Goal: Task Accomplishment & Management: Use online tool/utility

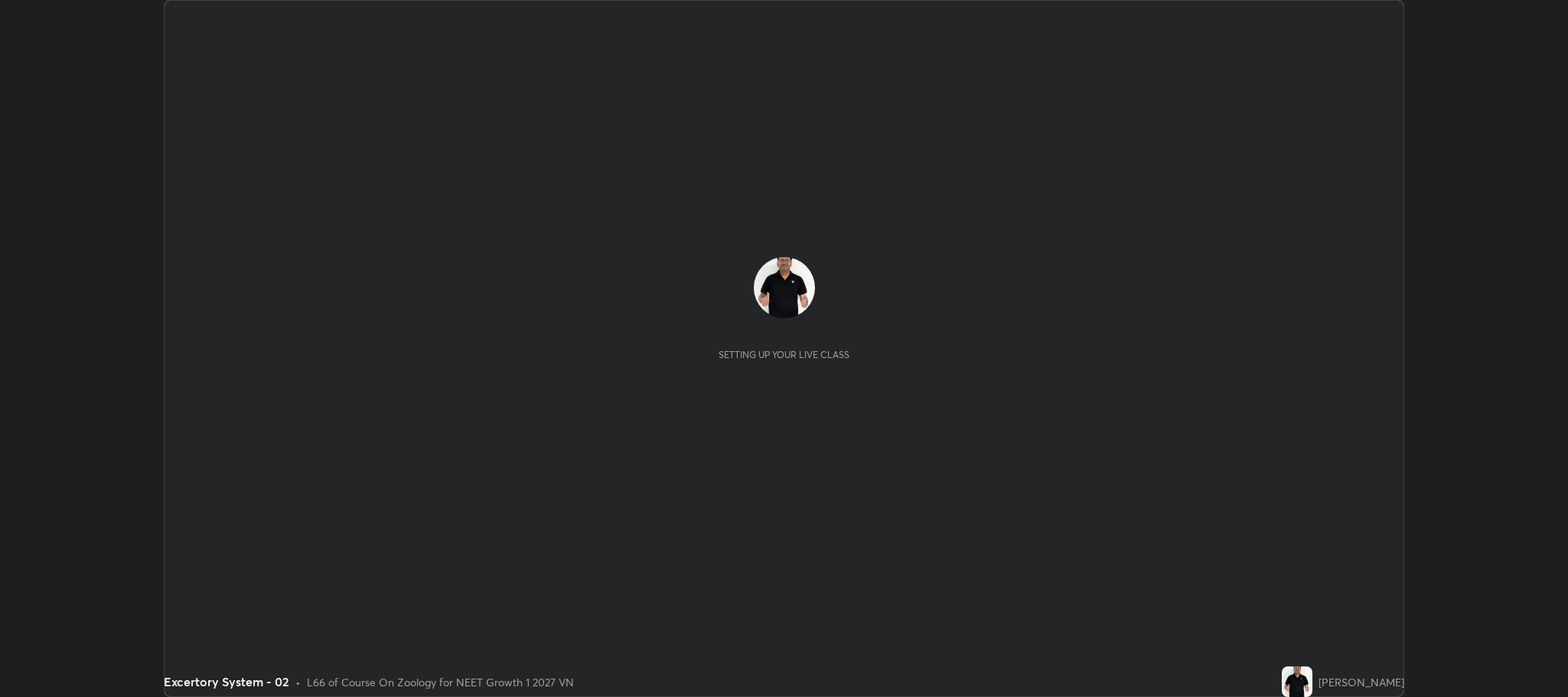
scroll to position [697, 1567]
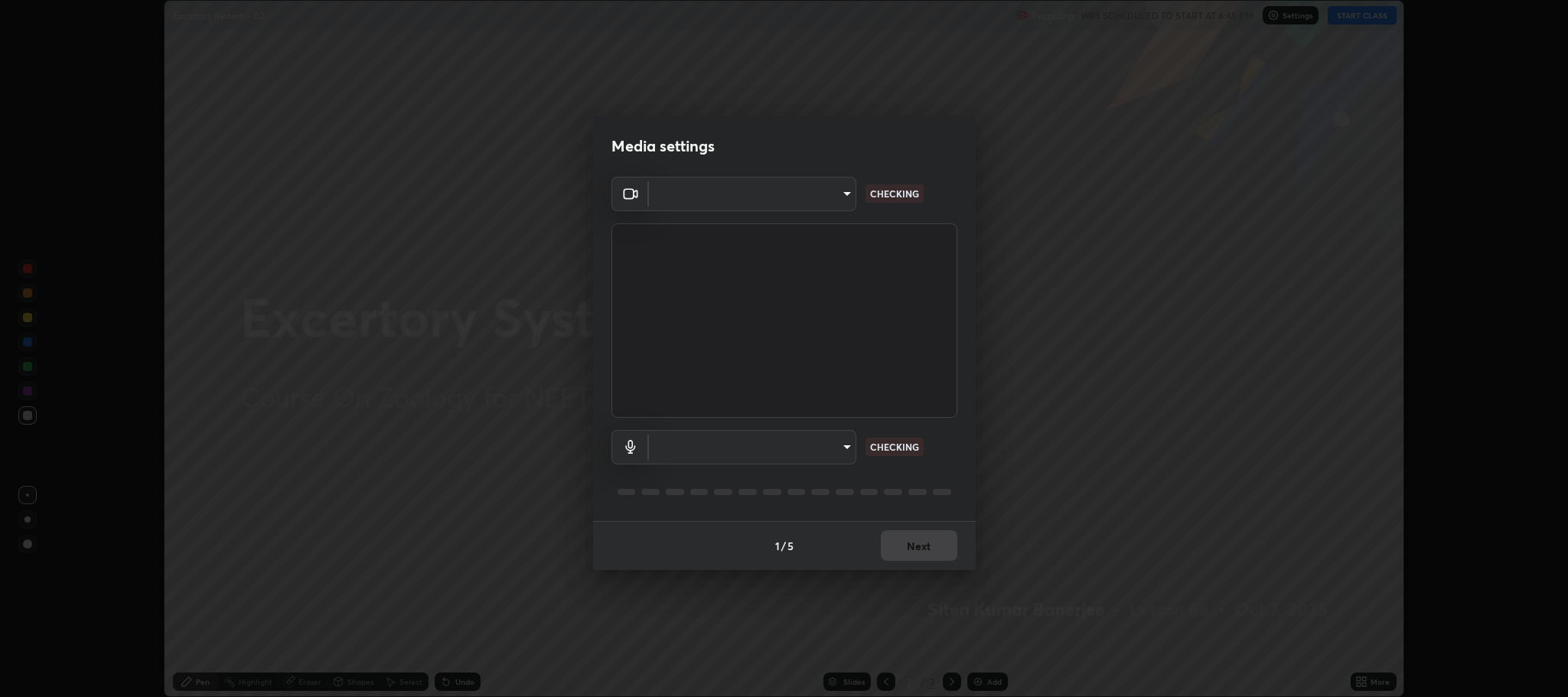
type input "7d5d3c8b8d5eda39410d366f8eb367a364bfae71f89e529543b0394fded3b098"
type input "8507aa3ee51d877dd167cb2830e1b17589139627b401cbc8752b2157a0660436"
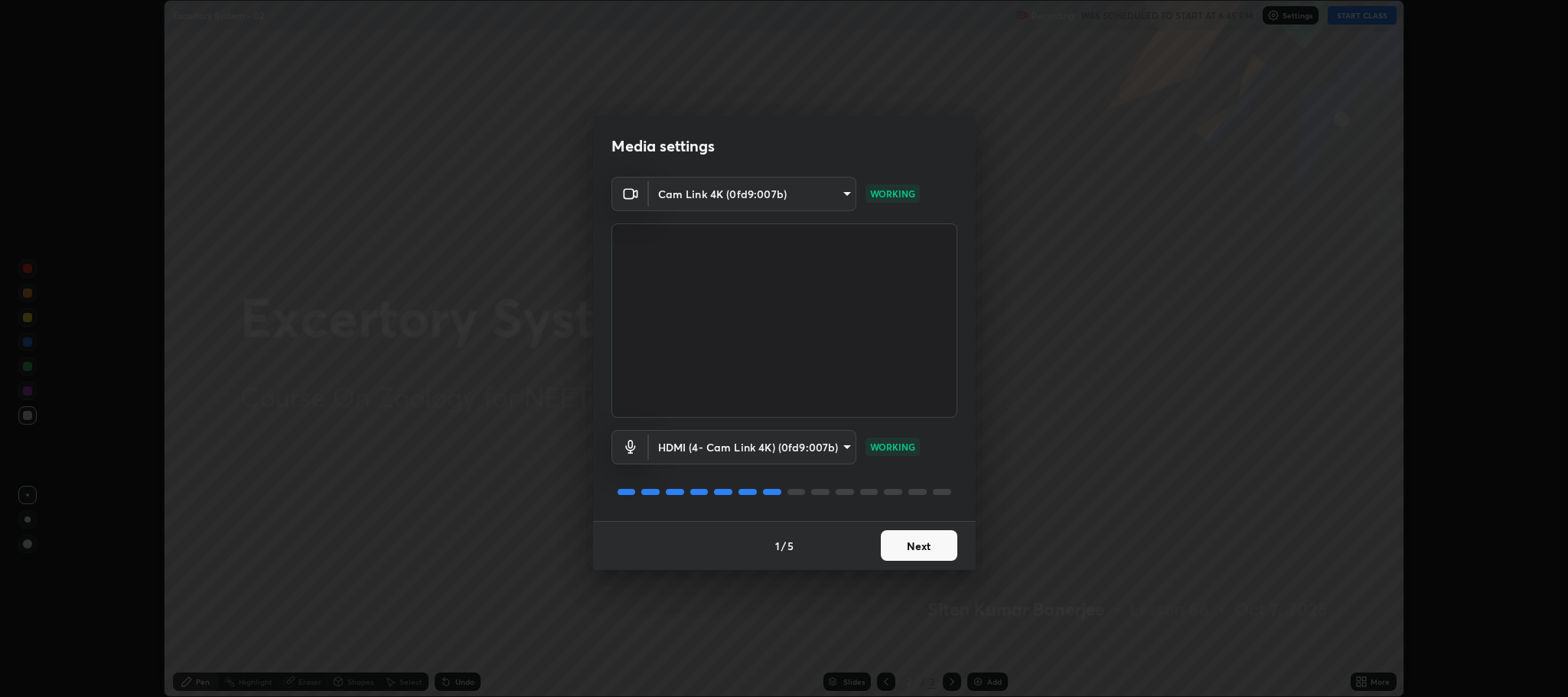
click at [918, 547] on button "Next" at bounding box center [919, 545] width 77 height 31
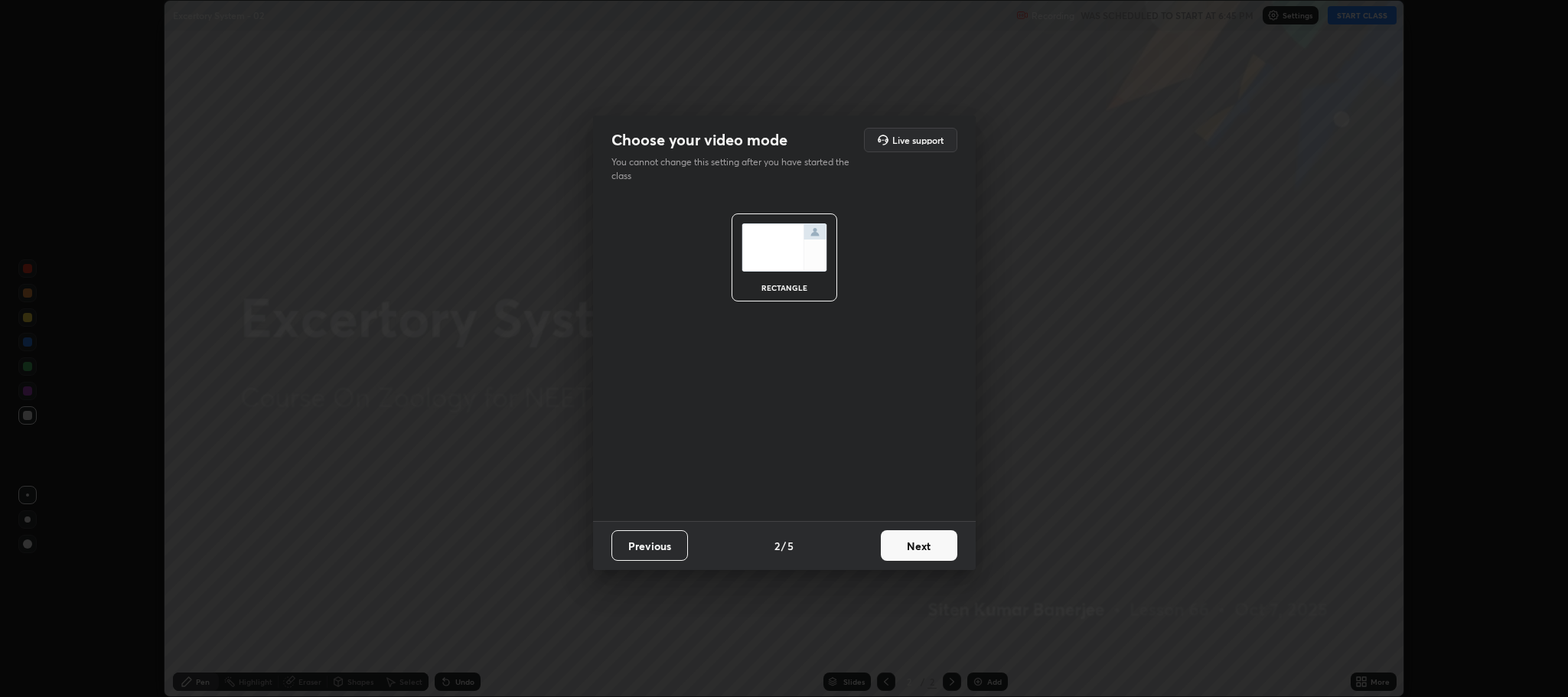
click at [918, 545] on button "Next" at bounding box center [919, 545] width 77 height 31
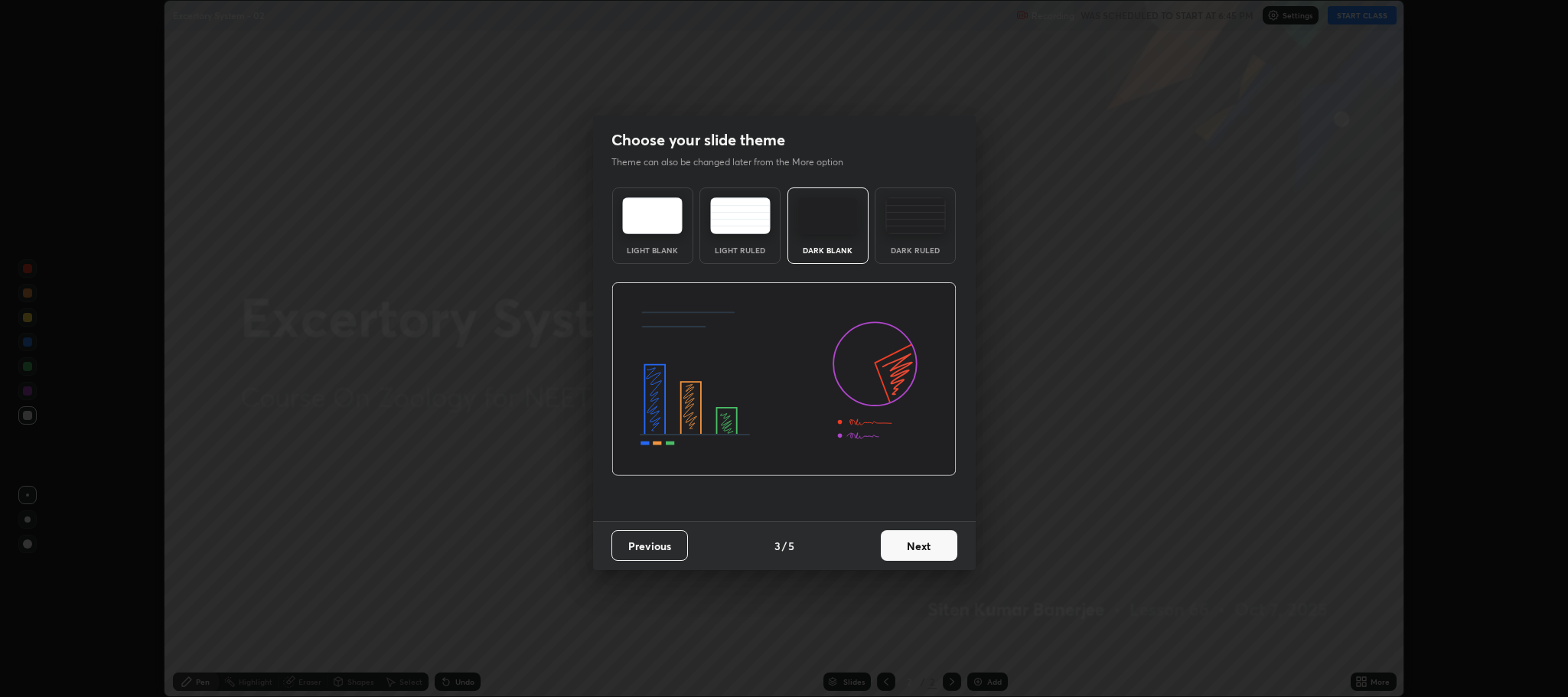
click at [915, 549] on button "Next" at bounding box center [919, 545] width 77 height 31
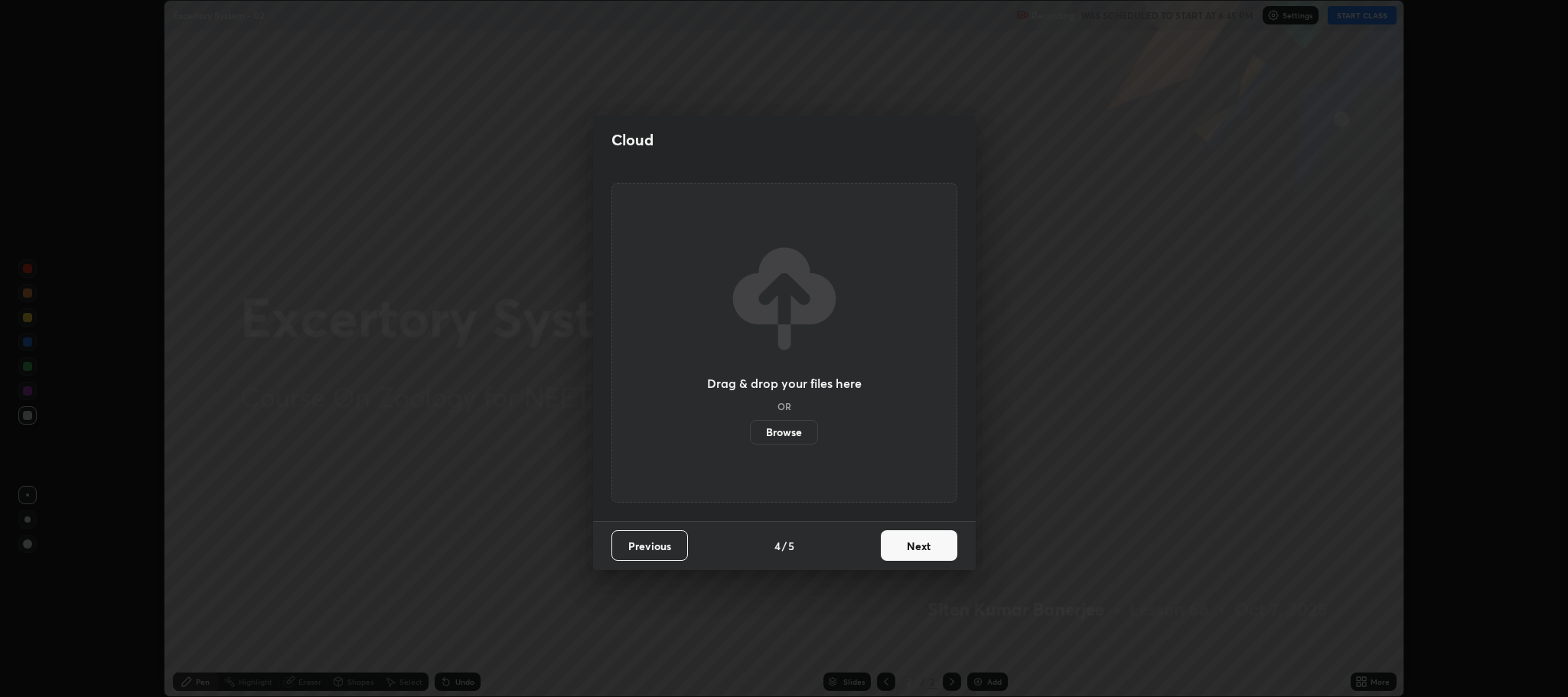
click at [918, 546] on button "Next" at bounding box center [919, 545] width 77 height 31
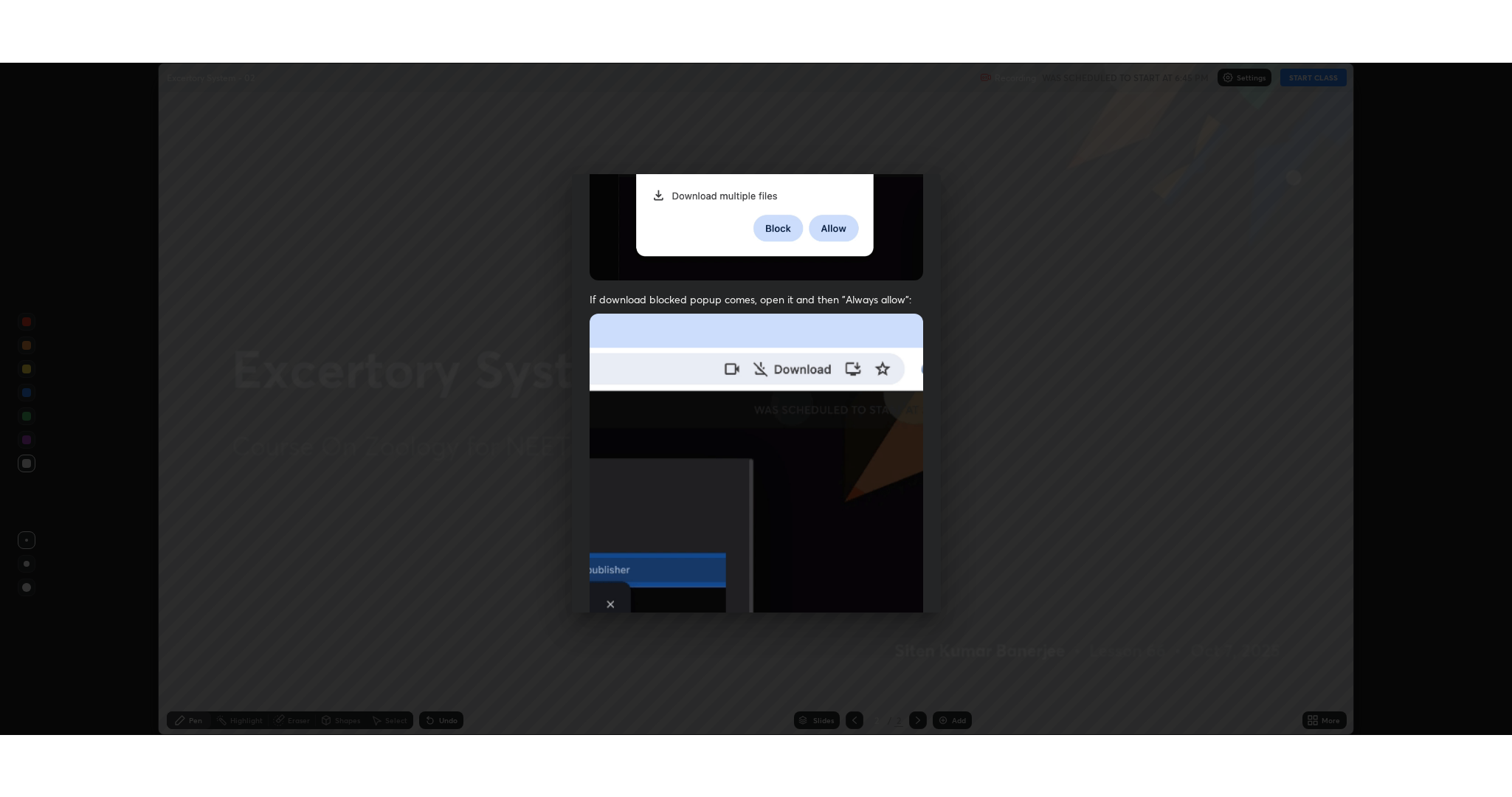
scroll to position [299, 0]
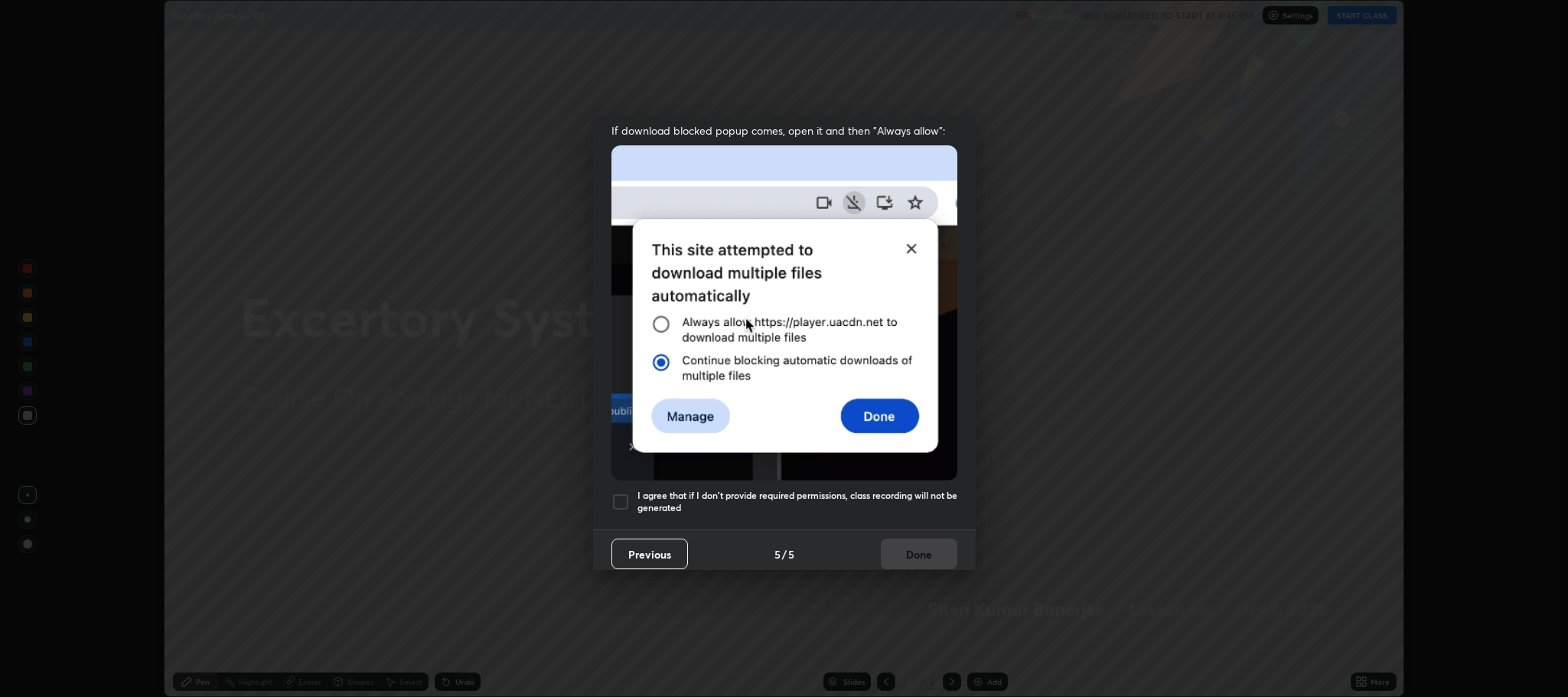
click at [622, 498] on div at bounding box center [620, 501] width 18 height 19
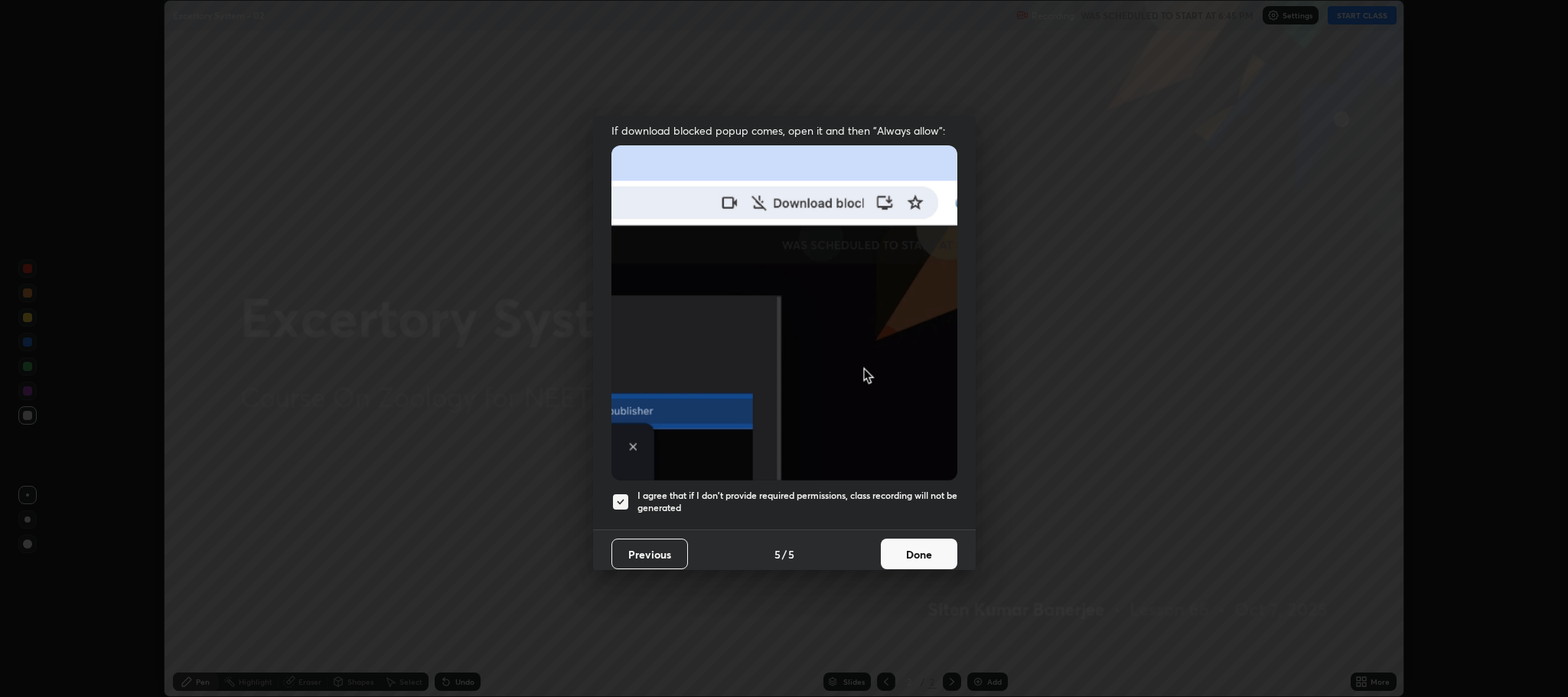
click at [913, 549] on button "Done" at bounding box center [919, 554] width 77 height 31
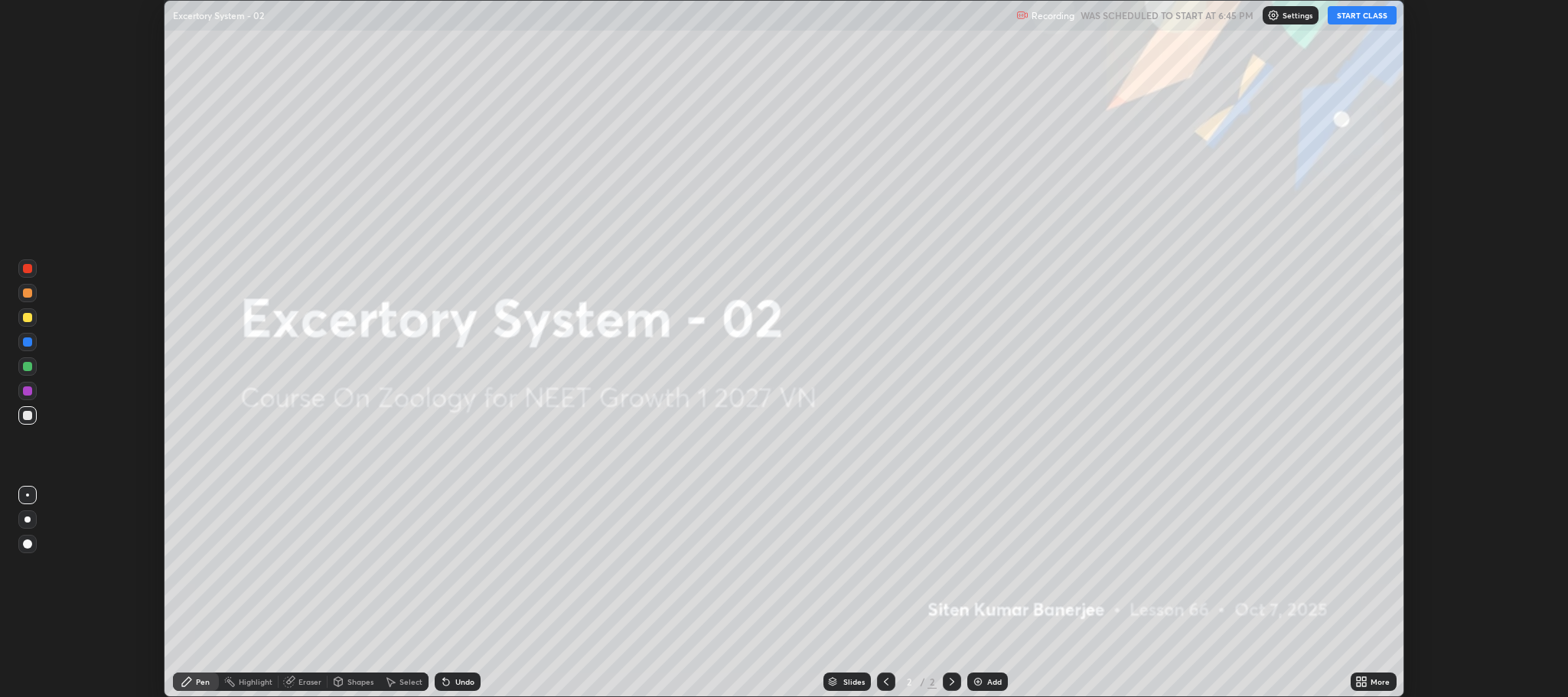
click at [1366, 15] on button "START CLASS" at bounding box center [1362, 15] width 69 height 19
click at [1363, 680] on icon at bounding box center [1365, 679] width 4 height 4
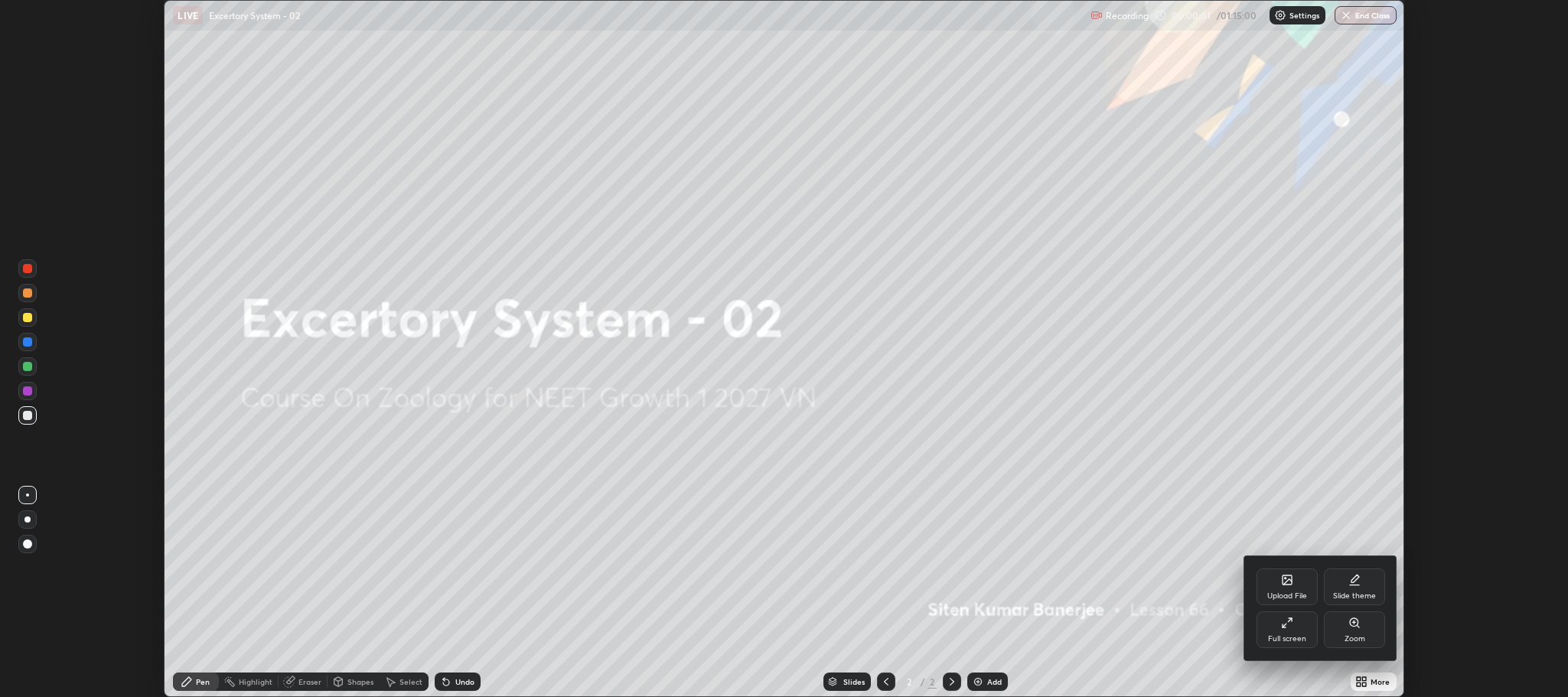
click at [1276, 627] on div "Full screen" at bounding box center [1286, 630] width 61 height 37
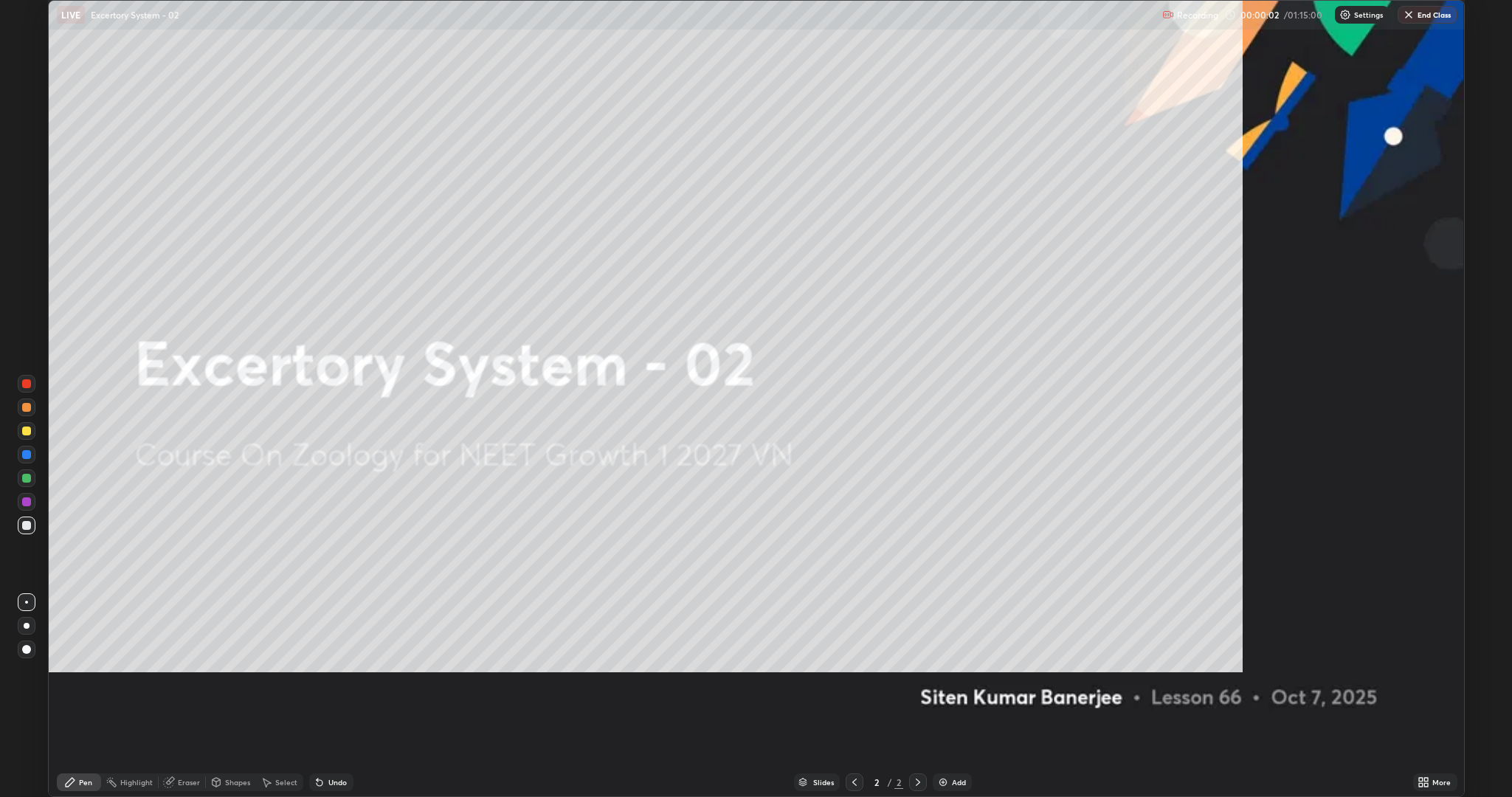
scroll to position [797, 1512]
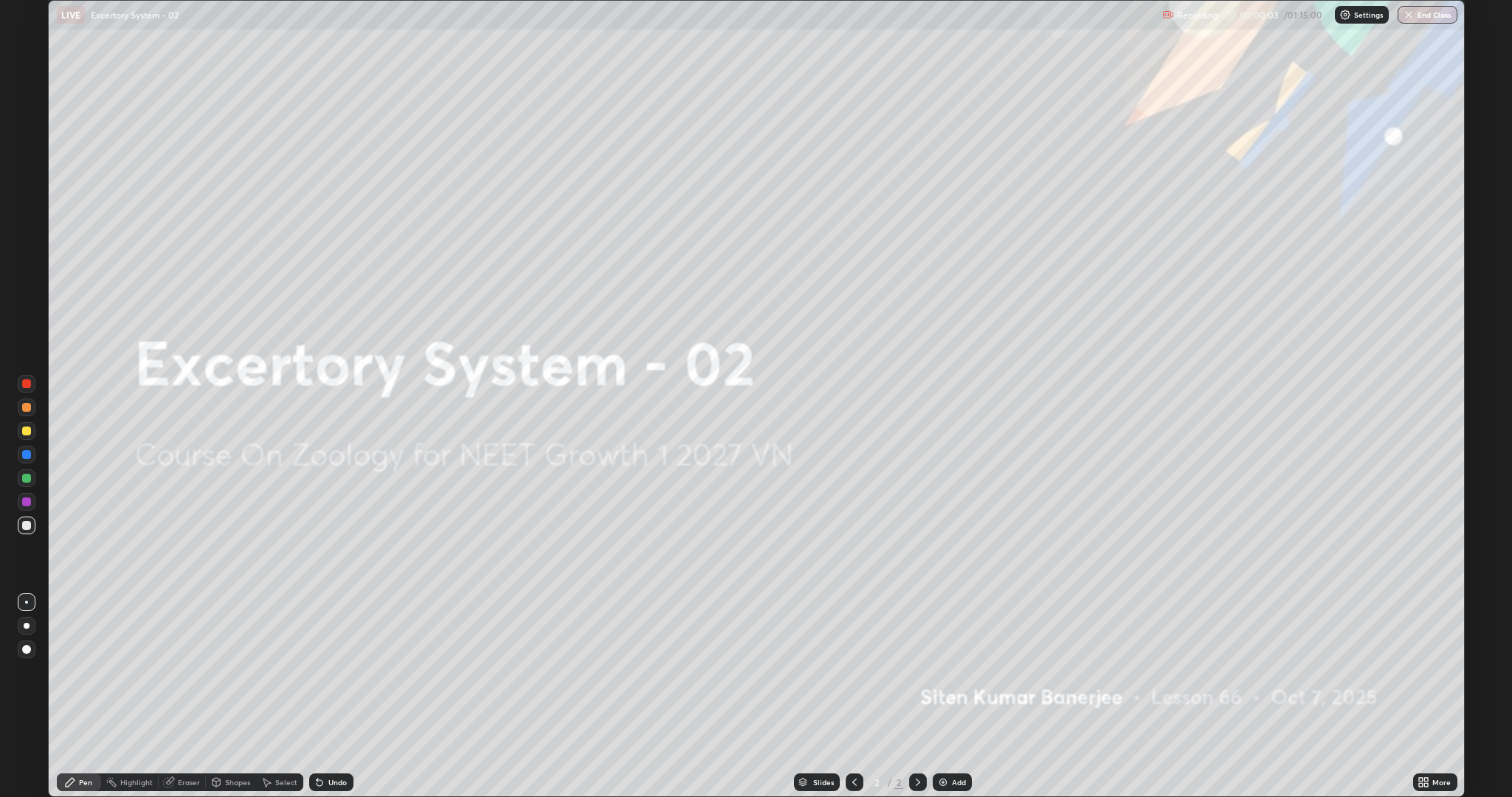
click at [947, 672] on img at bounding box center [943, 783] width 12 height 12
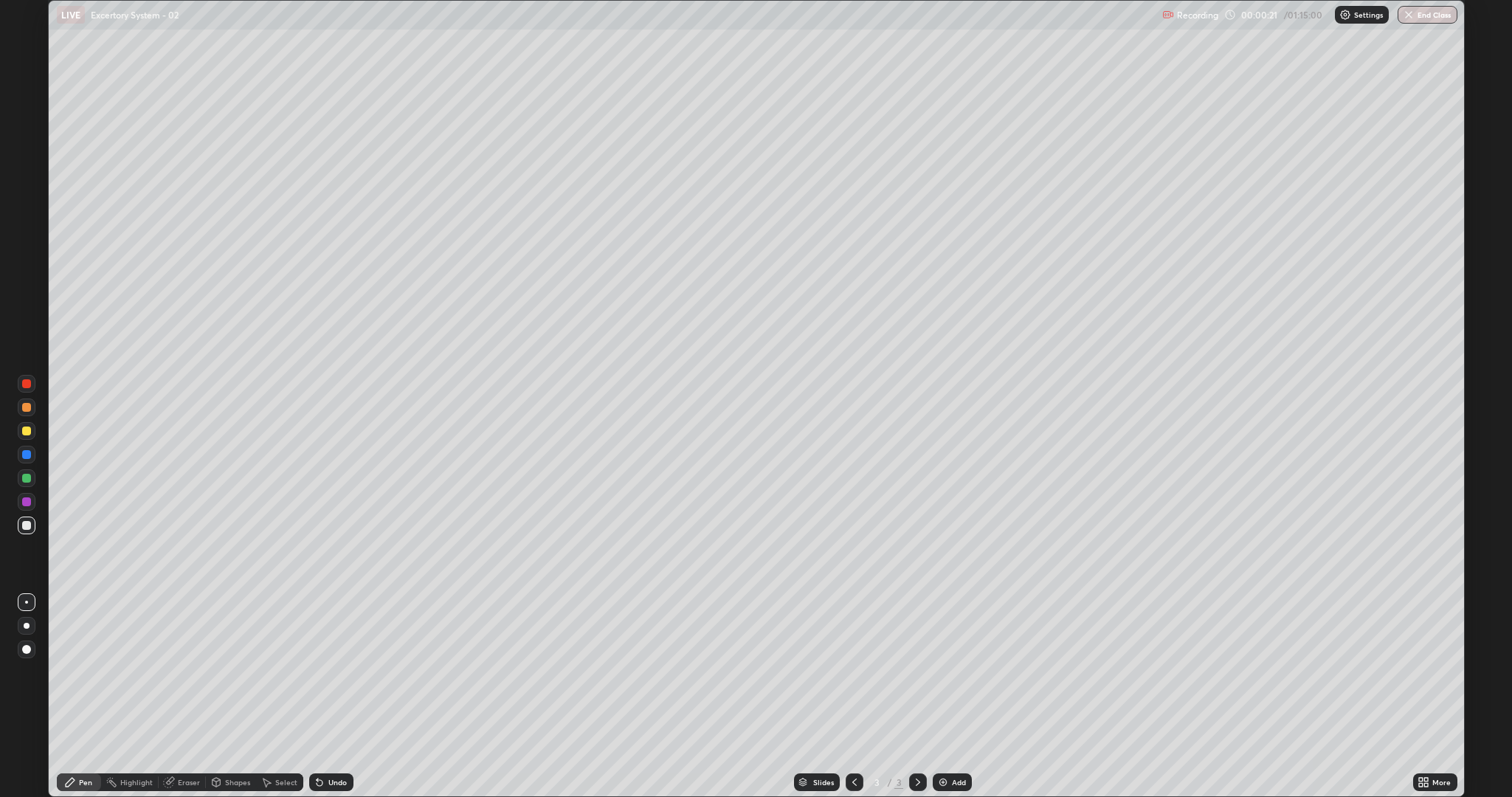
click at [20, 431] on div at bounding box center [26, 431] width 18 height 18
click at [14, 531] on div "Erase all" at bounding box center [26, 398] width 36 height 738
click at [25, 404] on div at bounding box center [26, 407] width 8 height 8
click at [32, 521] on div at bounding box center [26, 525] width 18 height 18
click at [28, 479] on div at bounding box center [26, 478] width 8 height 8
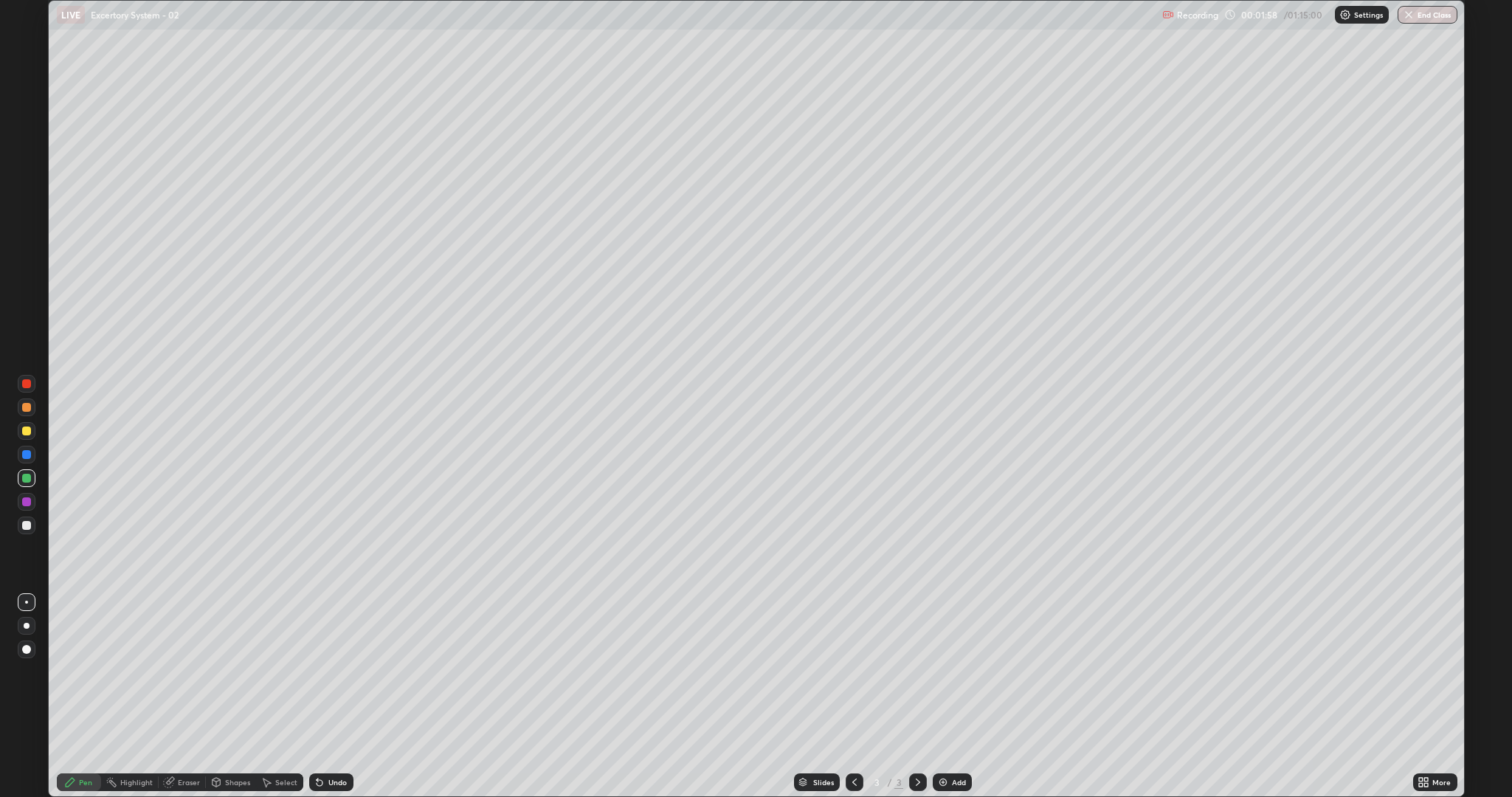
click at [24, 431] on div at bounding box center [26, 431] width 8 height 8
click at [24, 406] on div at bounding box center [26, 407] width 8 height 8
click at [27, 528] on div at bounding box center [26, 525] width 8 height 8
click at [31, 476] on div at bounding box center [26, 478] width 18 height 18
click at [29, 501] on div at bounding box center [26, 501] width 8 height 8
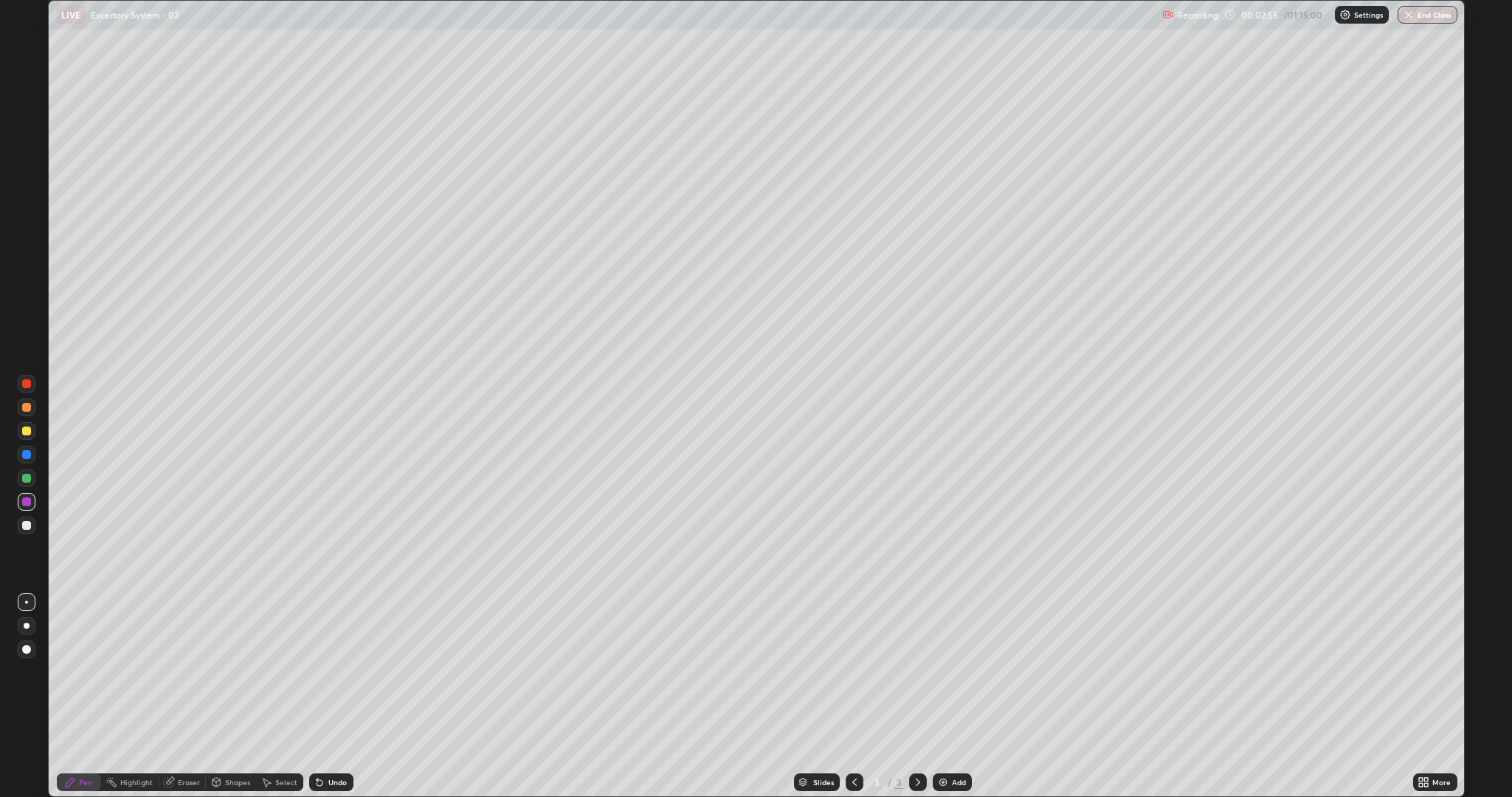
click at [23, 430] on div at bounding box center [26, 431] width 8 height 8
click at [31, 408] on div at bounding box center [26, 407] width 18 height 18
click at [25, 527] on div at bounding box center [26, 525] width 8 height 8
click at [24, 405] on div at bounding box center [26, 407] width 8 height 8
click at [87, 672] on div "Pen" at bounding box center [86, 782] width 14 height 8
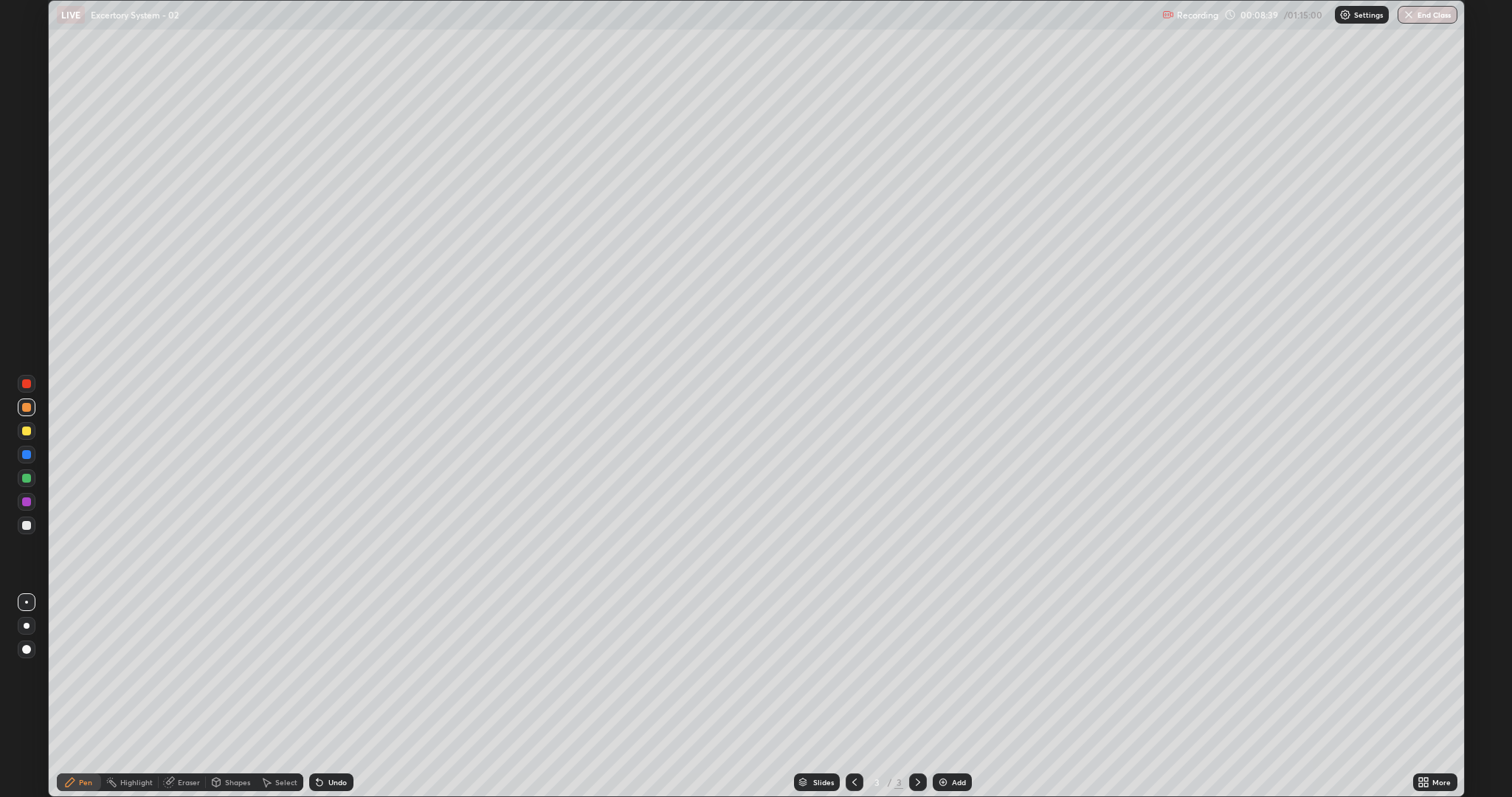
click at [25, 404] on div at bounding box center [26, 407] width 8 height 8
click at [283, 672] on div "Select" at bounding box center [286, 782] width 22 height 8
click at [189, 672] on div "Eraser" at bounding box center [189, 782] width 22 height 8
click at [84, 672] on div "Pen" at bounding box center [79, 782] width 44 height 18
click at [26, 430] on div at bounding box center [26, 431] width 8 height 8
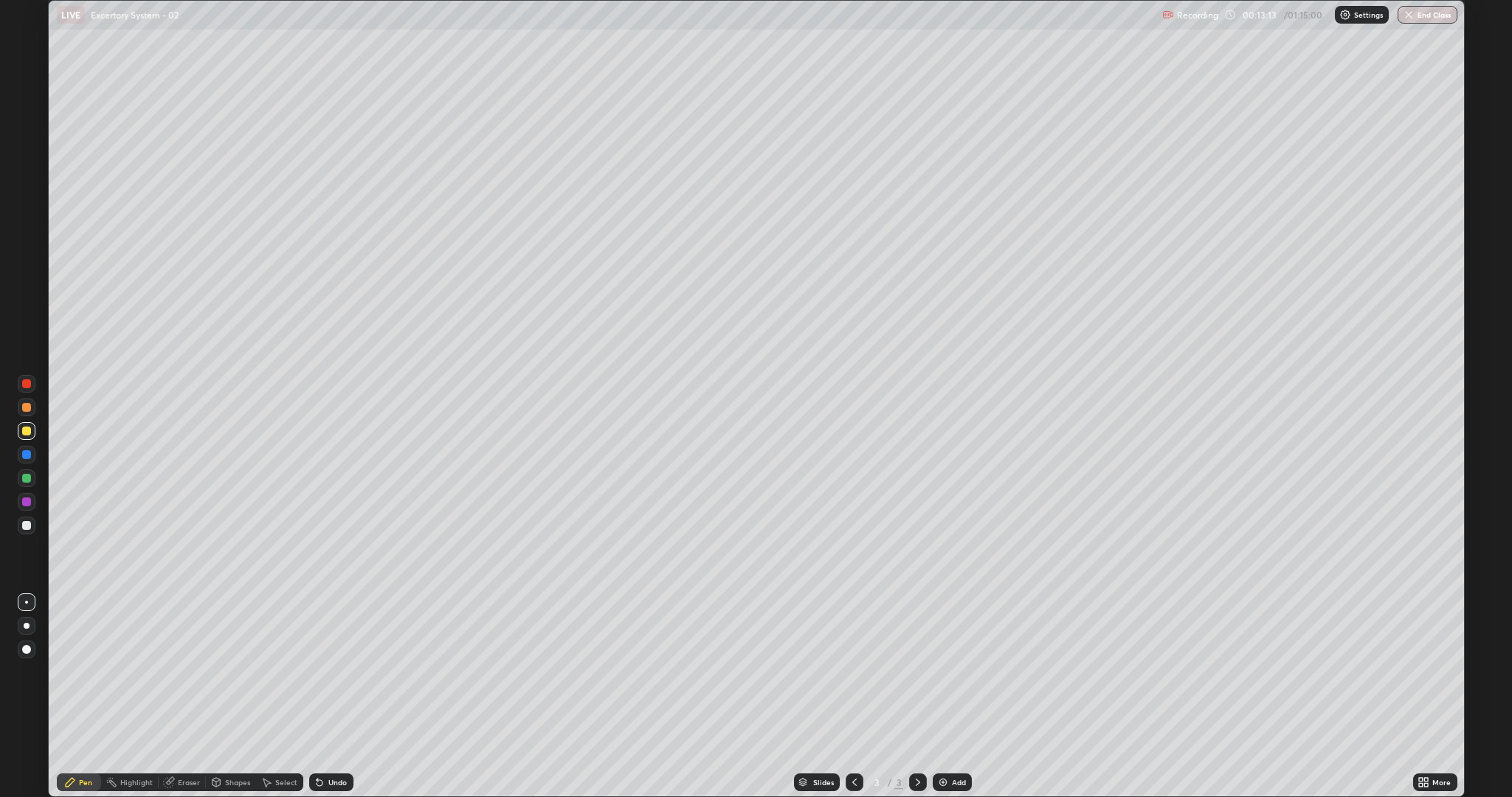
click at [25, 520] on div at bounding box center [26, 525] width 18 height 18
click at [954, 672] on div "Add" at bounding box center [952, 782] width 39 height 18
click at [21, 431] on div at bounding box center [26, 431] width 18 height 18
click at [29, 524] on div at bounding box center [26, 525] width 8 height 8
click at [20, 424] on div at bounding box center [26, 431] width 18 height 18
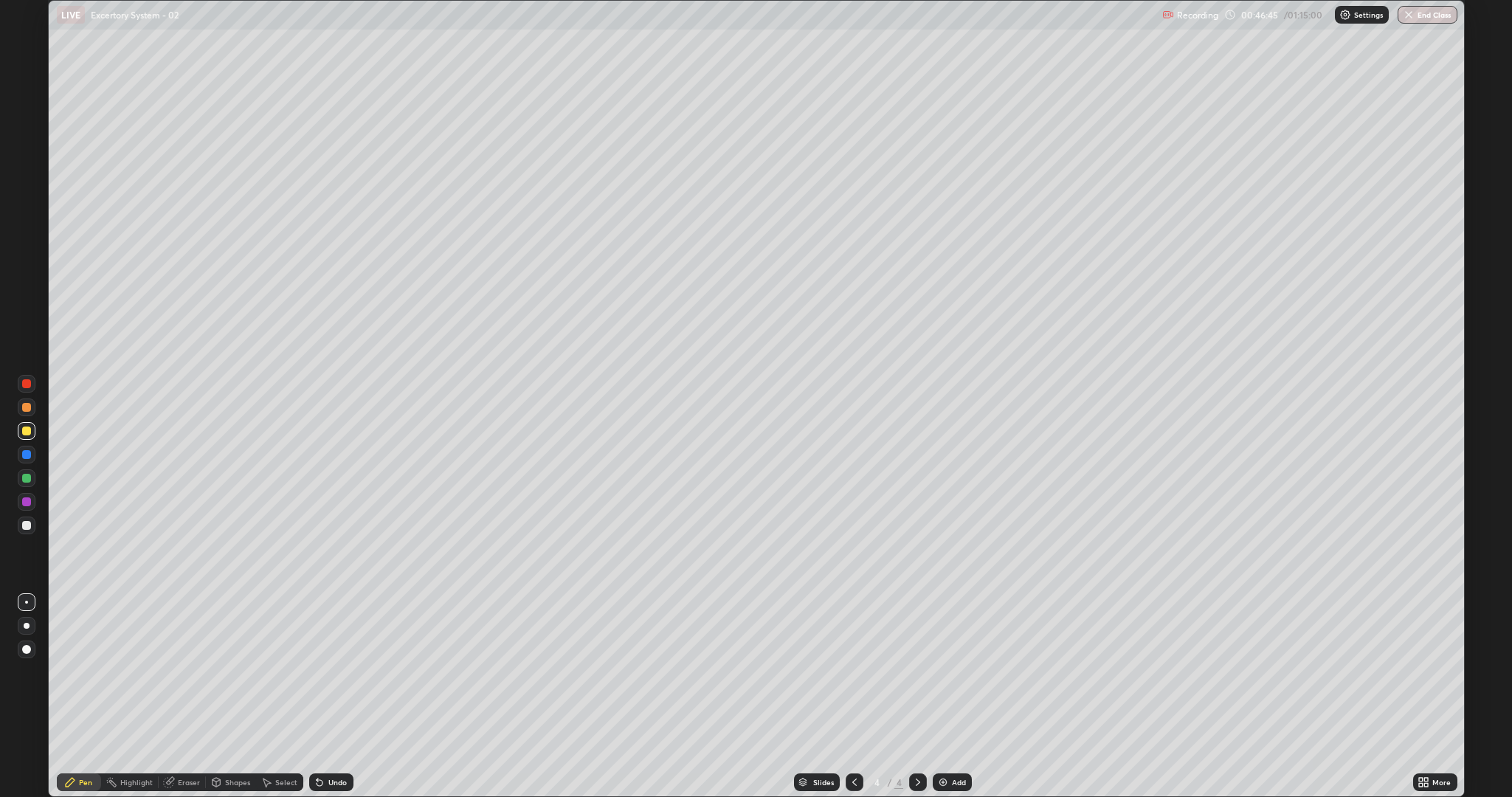
click at [28, 409] on div at bounding box center [26, 407] width 8 height 8
click at [25, 452] on div at bounding box center [26, 455] width 8 height 8
click at [25, 521] on div at bounding box center [26, 525] width 8 height 8
click at [24, 481] on div at bounding box center [26, 478] width 8 height 8
click at [29, 523] on div at bounding box center [26, 525] width 8 height 8
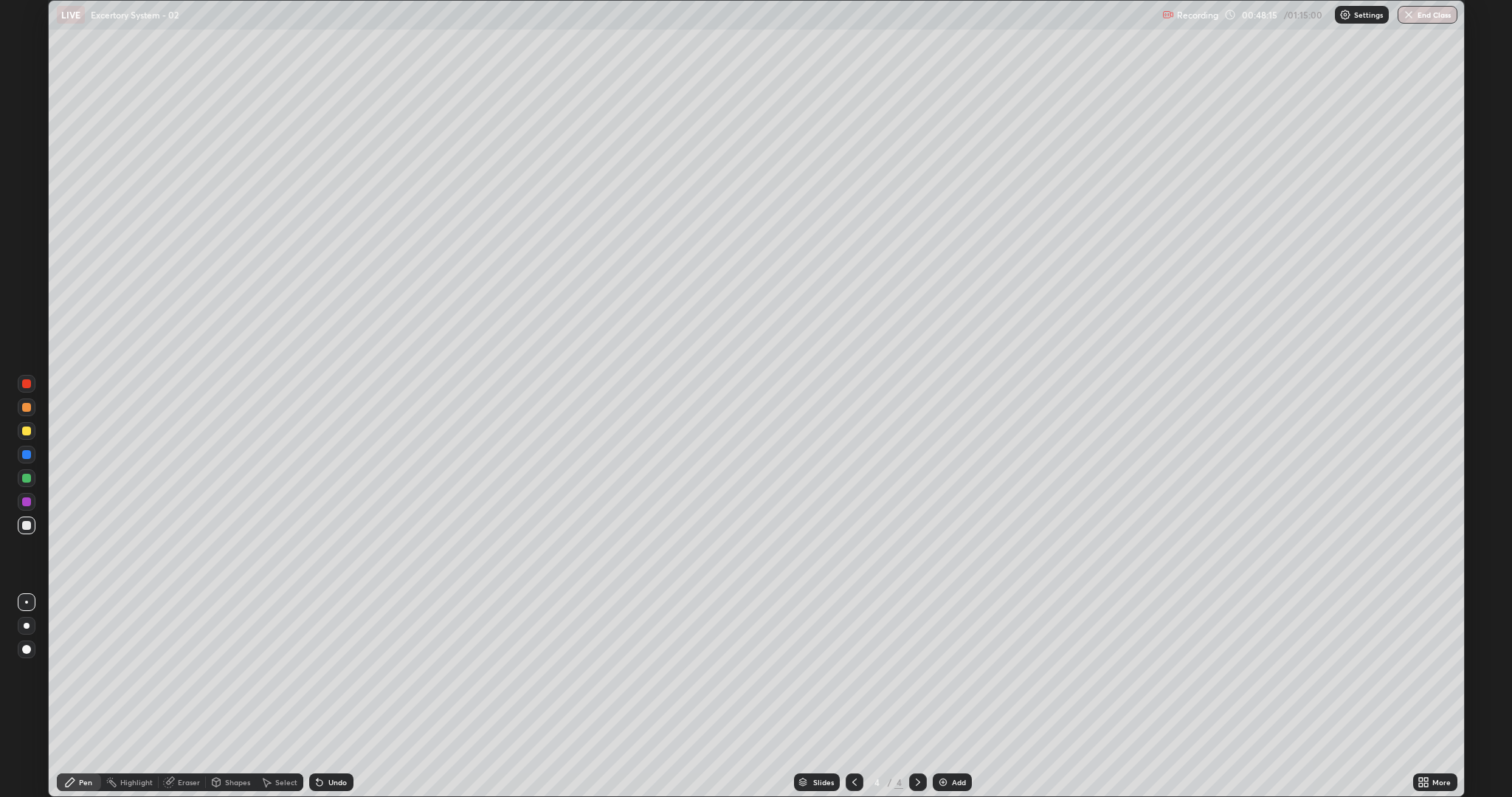
click at [25, 484] on div at bounding box center [26, 478] width 18 height 18
click at [25, 502] on div at bounding box center [26, 501] width 8 height 8
click at [22, 530] on div at bounding box center [26, 525] width 18 height 18
click at [25, 406] on div at bounding box center [26, 407] width 8 height 8
click at [25, 433] on div at bounding box center [26, 431] width 8 height 8
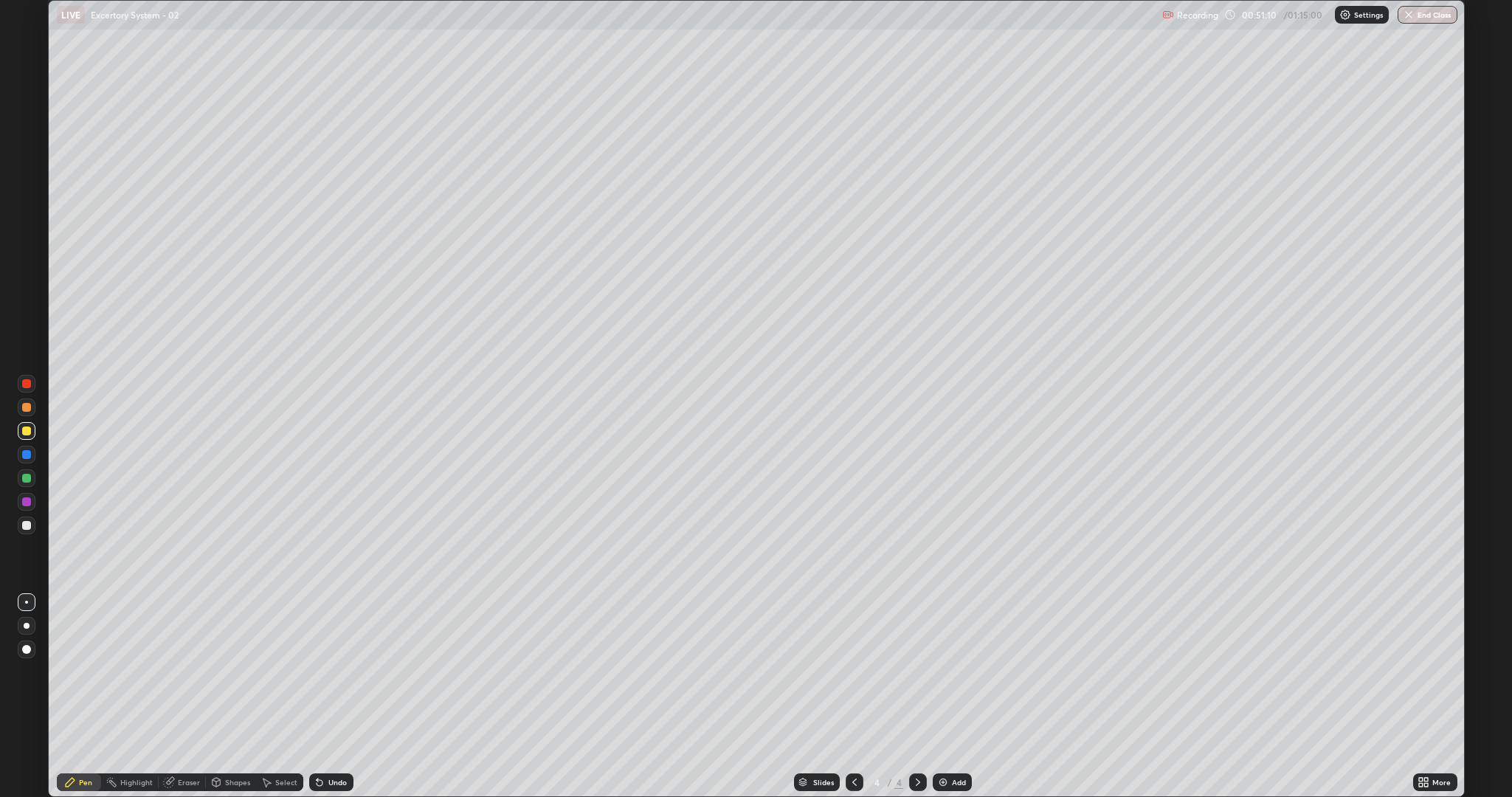
click at [34, 479] on div at bounding box center [26, 478] width 18 height 18
click at [853, 672] on icon at bounding box center [855, 783] width 12 height 12
click at [917, 672] on icon at bounding box center [918, 783] width 12 height 12
click at [952, 672] on div "Add" at bounding box center [959, 782] width 14 height 8
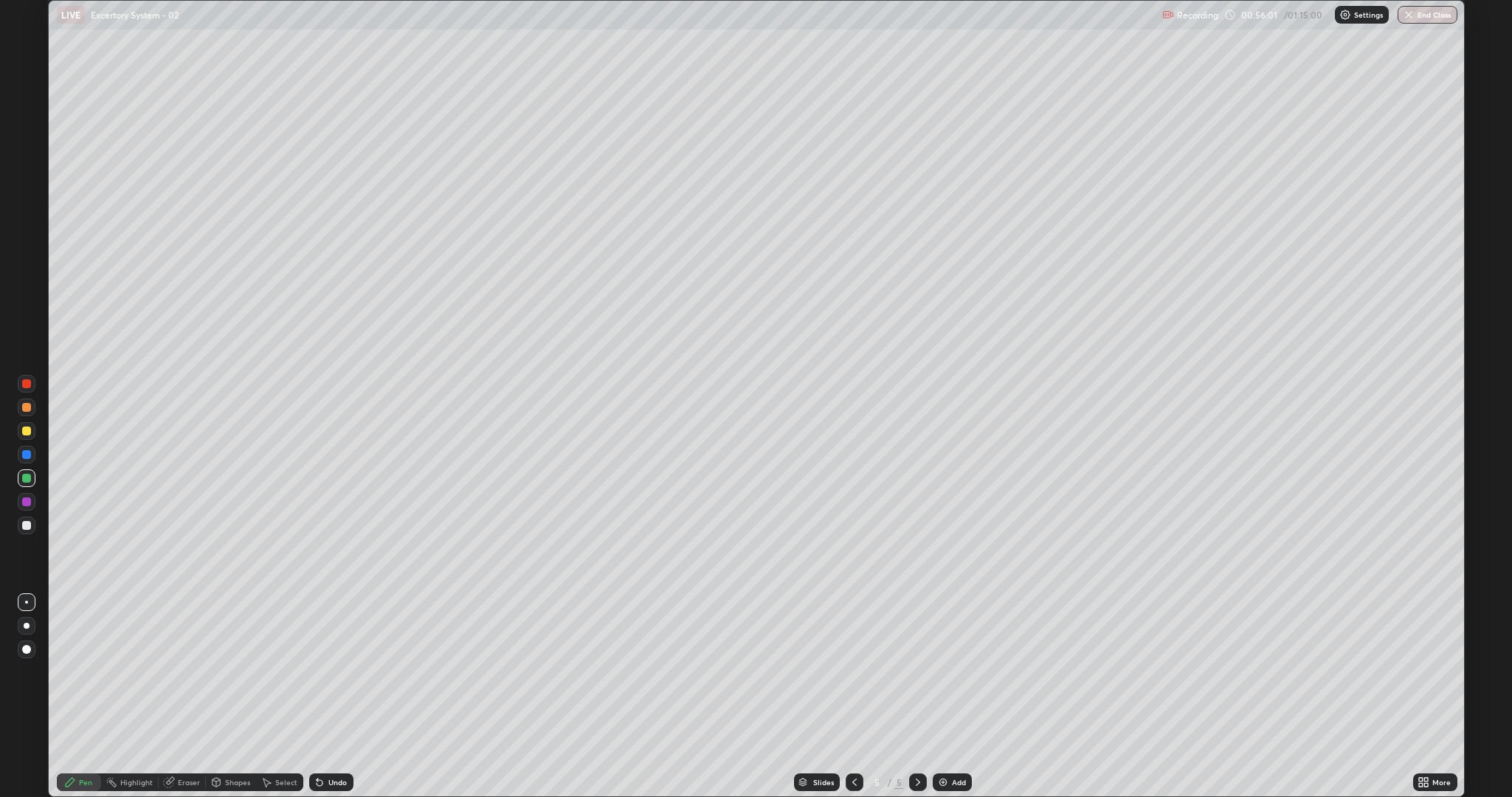
click at [29, 431] on div at bounding box center [26, 431] width 8 height 8
click at [853, 672] on icon at bounding box center [855, 783] width 12 height 12
click at [909, 672] on div at bounding box center [917, 782] width 18 height 18
click at [917, 672] on icon at bounding box center [918, 783] width 12 height 12
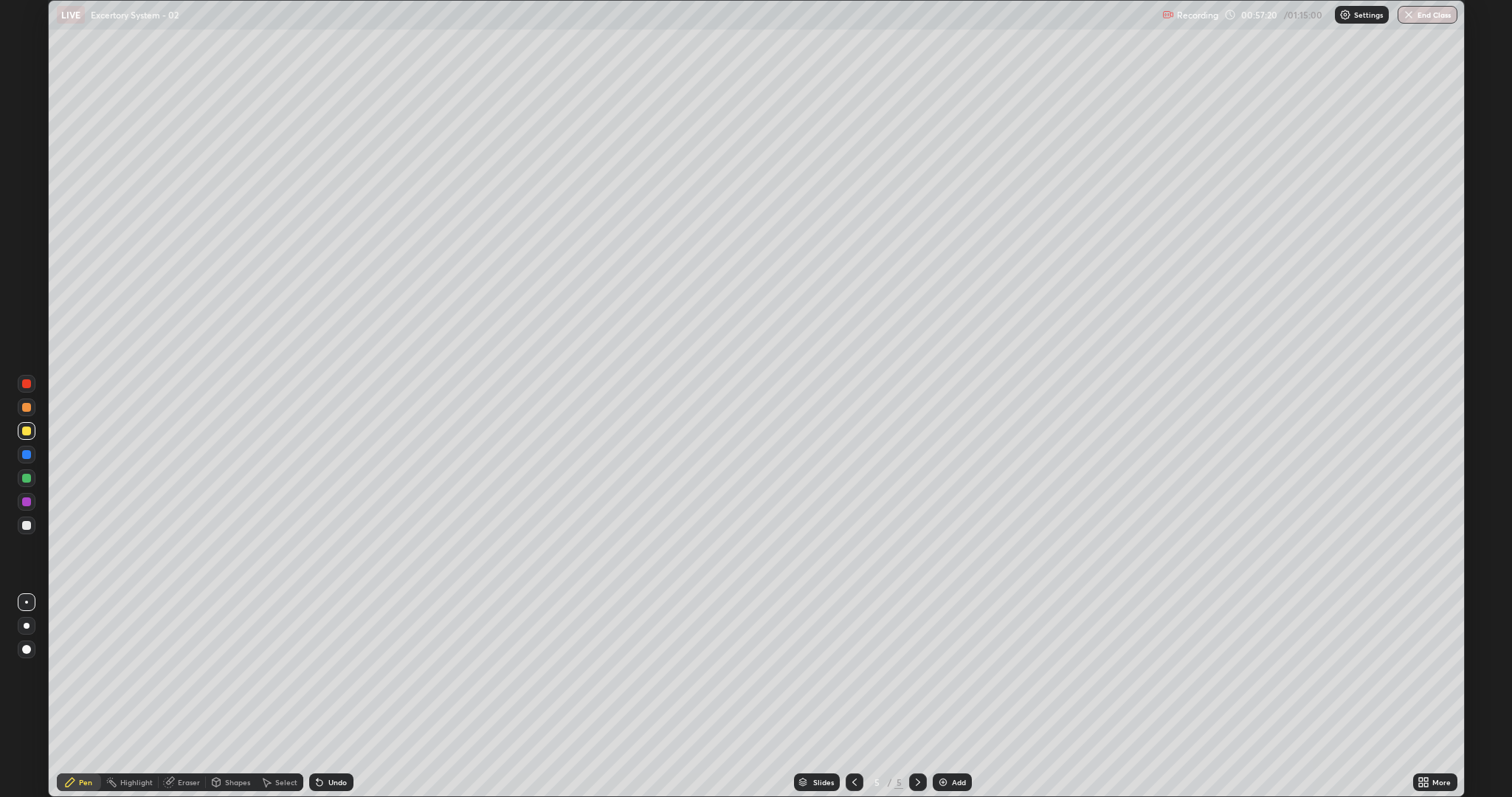
click at [851, 672] on icon at bounding box center [855, 783] width 12 height 12
click at [23, 523] on div at bounding box center [26, 525] width 8 height 8
click at [1430, 14] on button "End Class" at bounding box center [1428, 14] width 59 height 18
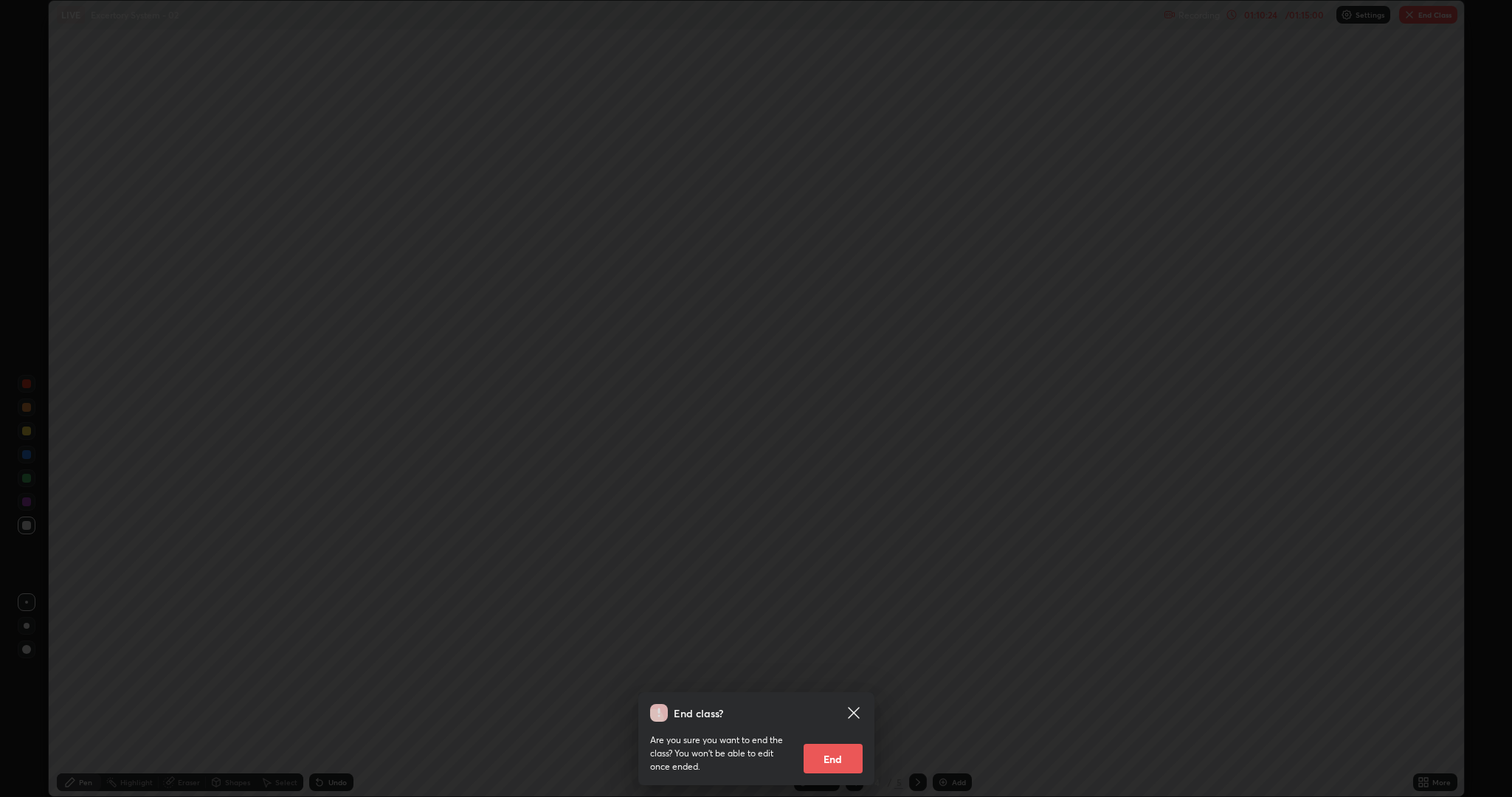
click at [846, 672] on button "End" at bounding box center [832, 759] width 59 height 30
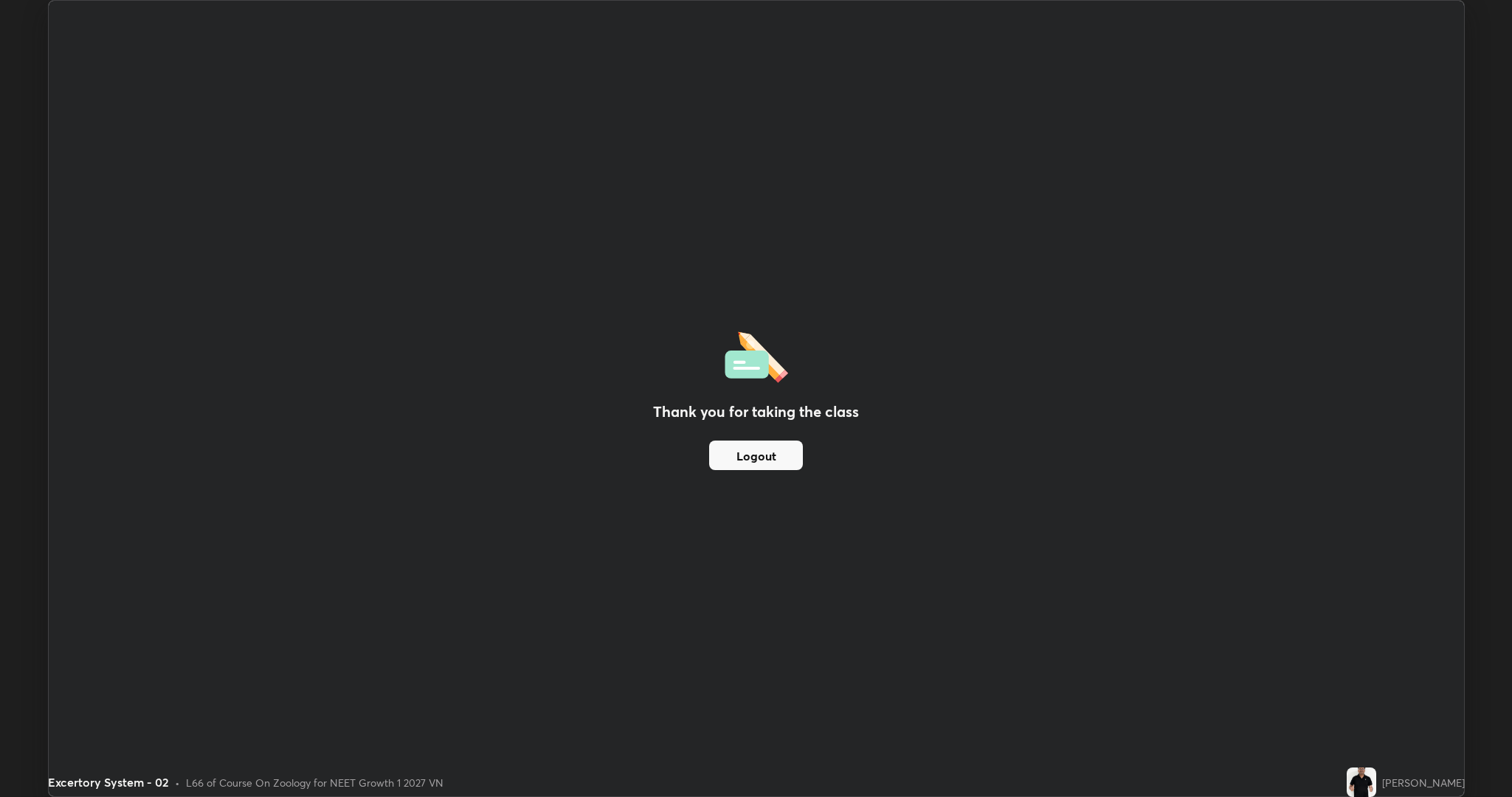
click at [756, 455] on button "Logout" at bounding box center [756, 455] width 93 height 30
click at [779, 453] on button "Logout" at bounding box center [756, 455] width 93 height 30
click at [764, 459] on button "Logout" at bounding box center [756, 455] width 93 height 30
